Goal: Navigation & Orientation: Find specific page/section

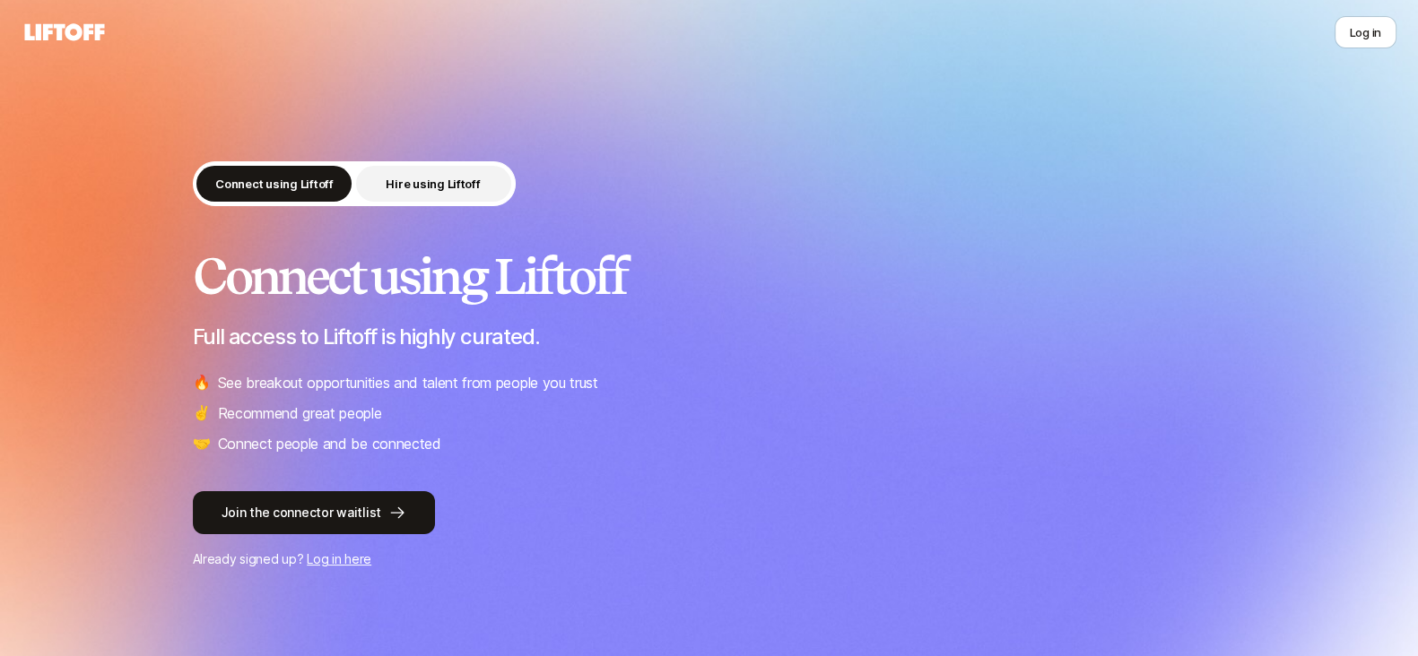
click at [413, 187] on p "Hire using Liftoff" at bounding box center [433, 184] width 94 height 18
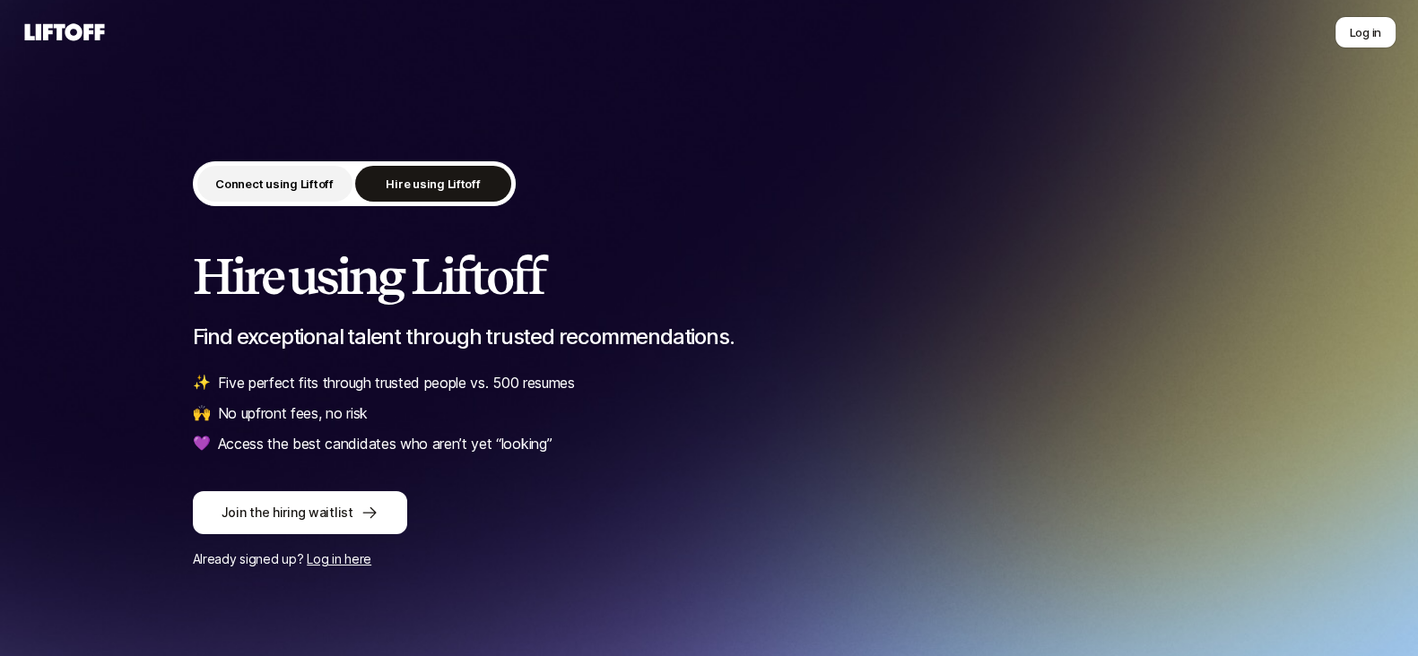
click at [270, 180] on p "Connect using Liftoff" at bounding box center [274, 184] width 118 height 18
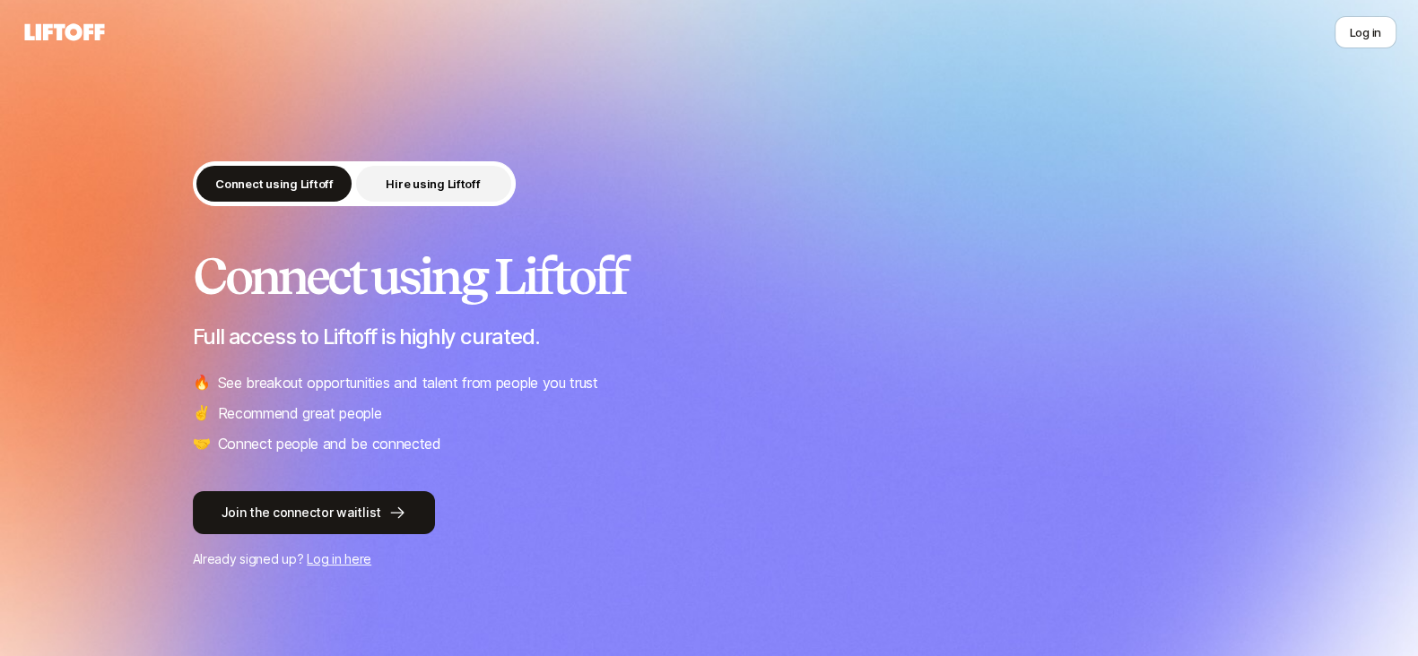
click at [393, 178] on p "Hire using Liftoff" at bounding box center [433, 184] width 94 height 18
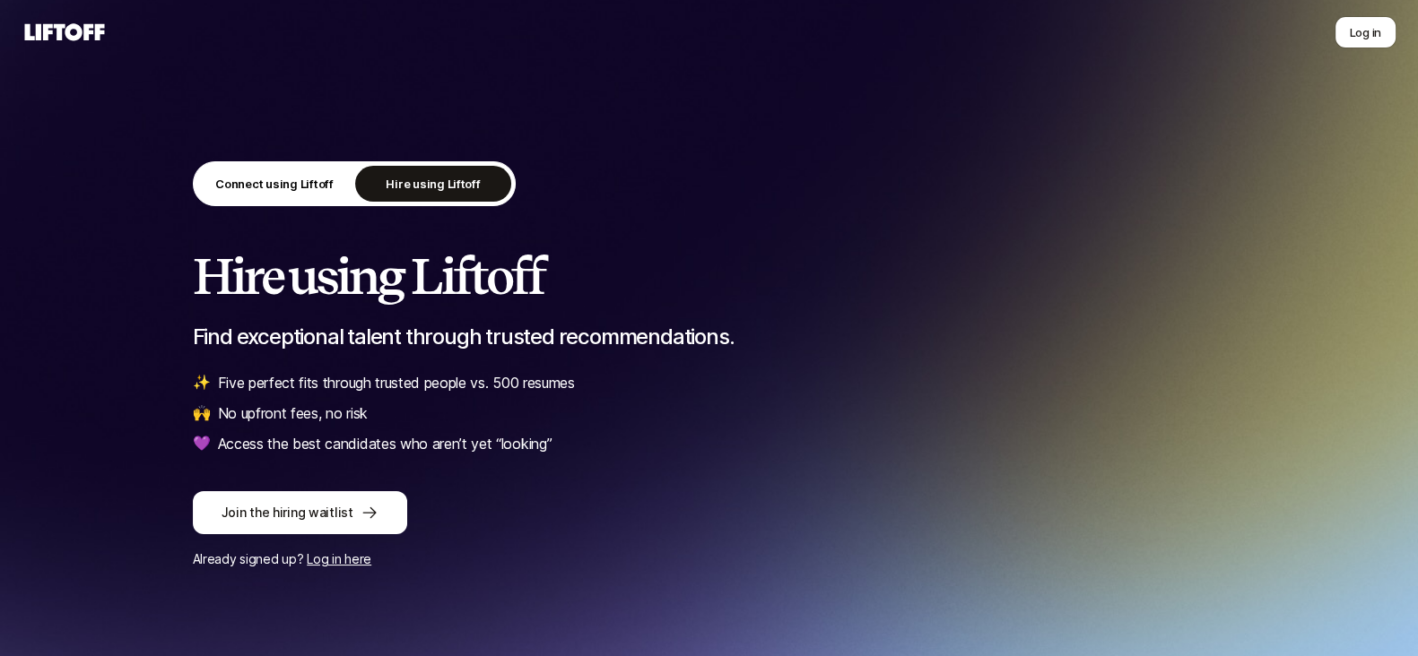
click at [261, 161] on div "Connect using Liftoff Hire using Liftoff" at bounding box center [354, 183] width 323 height 45
click at [242, 191] on p "Connect using Liftoff" at bounding box center [274, 184] width 118 height 18
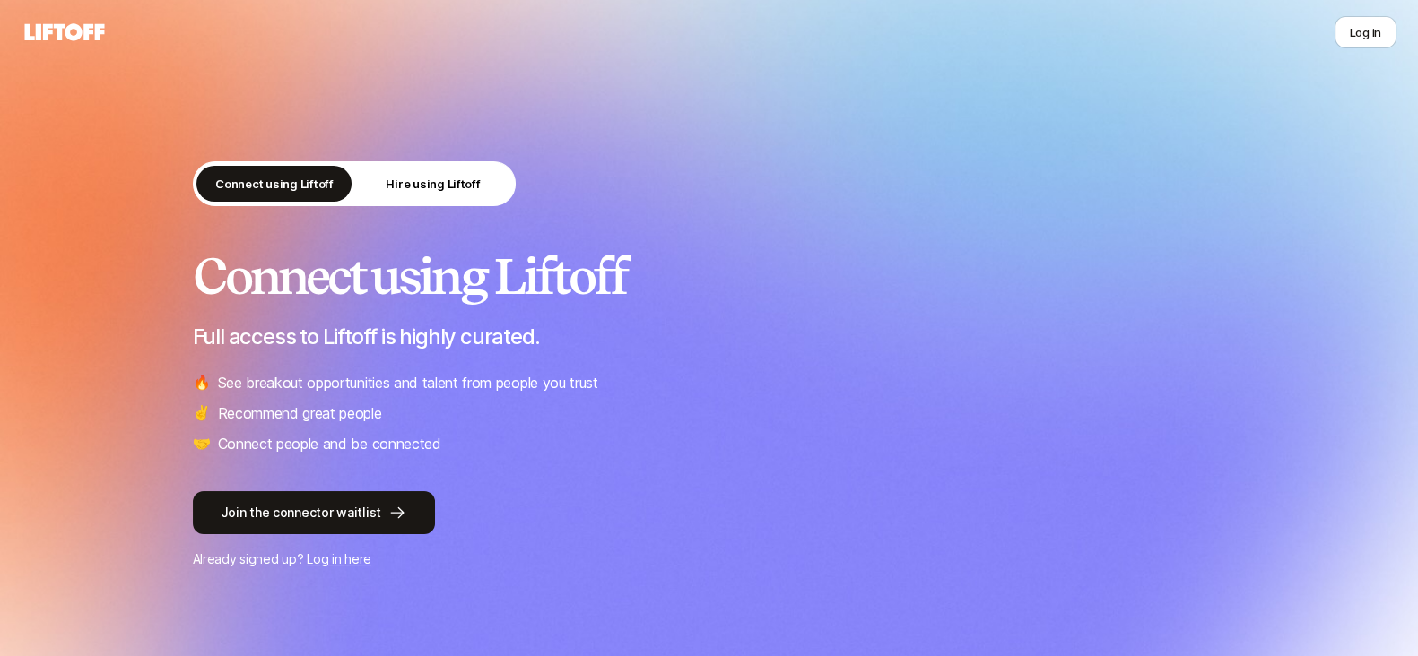
click at [73, 28] on icon at bounding box center [65, 31] width 80 height 17
click at [446, 189] on p "Hire using Liftoff" at bounding box center [433, 184] width 94 height 18
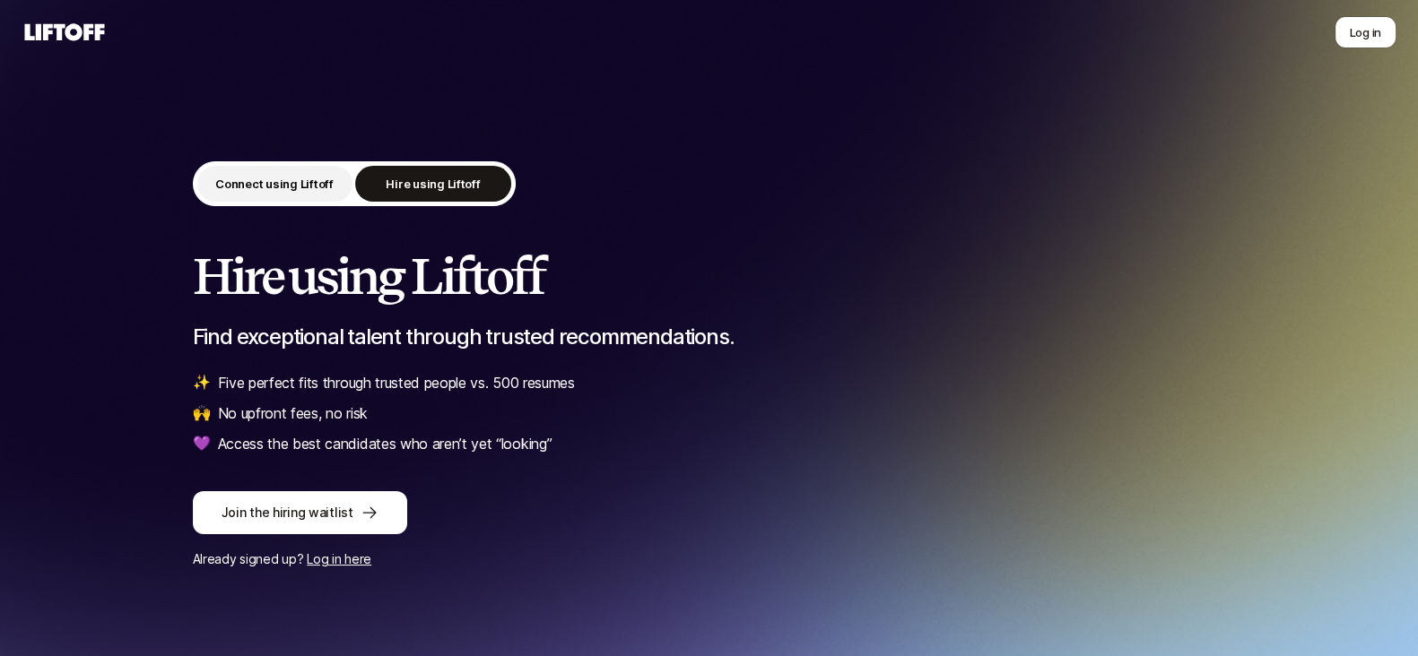
click at [305, 178] on p "Connect using Liftoff" at bounding box center [274, 184] width 118 height 18
